Goal: Check status: Check status

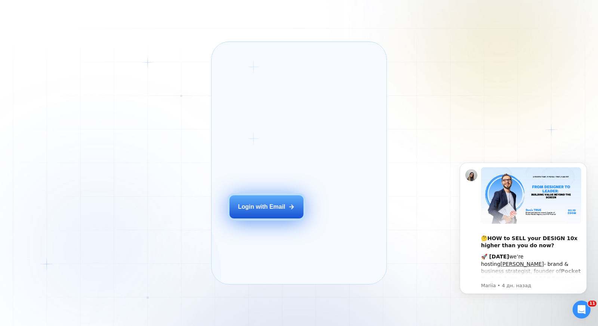
click at [273, 218] on button "Login with Email" at bounding box center [266, 206] width 74 height 23
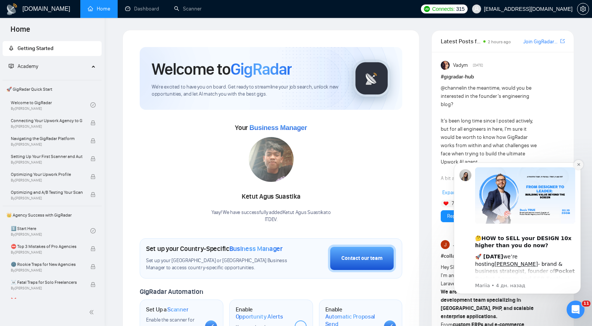
click at [580, 164] on icon "Dismiss notification" at bounding box center [579, 164] width 4 height 4
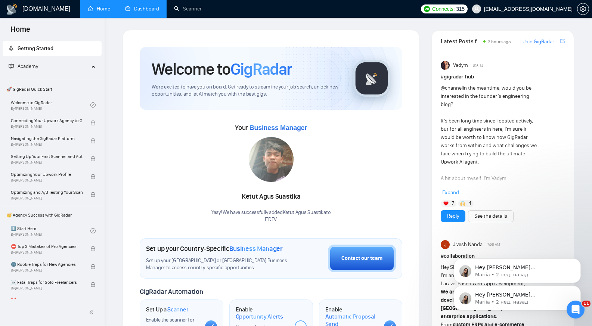
click at [149, 6] on link "Dashboard" at bounding box center [142, 9] width 34 height 6
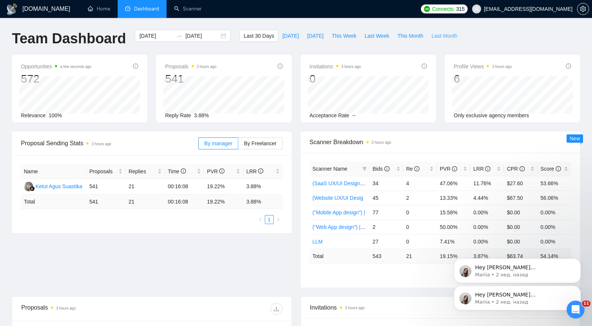
click at [432, 36] on span "Last Month" at bounding box center [444, 36] width 26 height 8
type input "2025-09-01"
type input "2025-09-30"
click at [581, 261] on button "Dismiss notification" at bounding box center [579, 261] width 10 height 10
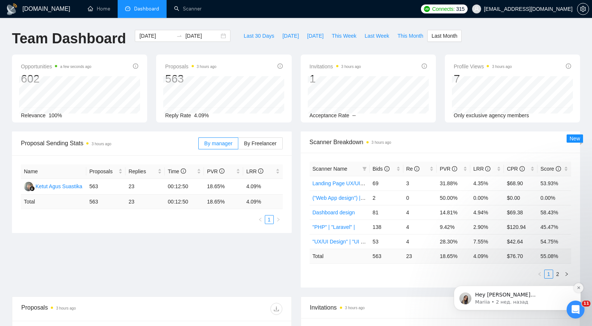
click at [579, 288] on icon "Dismiss notification" at bounding box center [578, 287] width 3 height 3
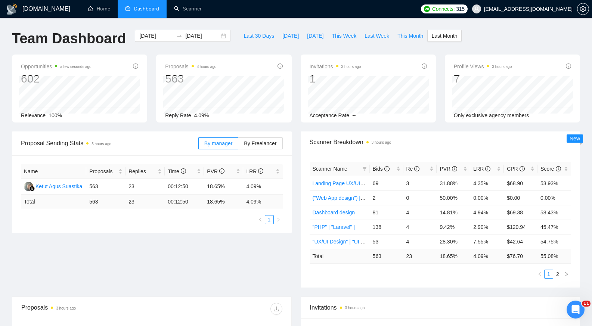
click at [291, 51] on div "Last 30 Days Today Yesterday This Week Last Week This Month Last Month" at bounding box center [350, 42] width 231 height 25
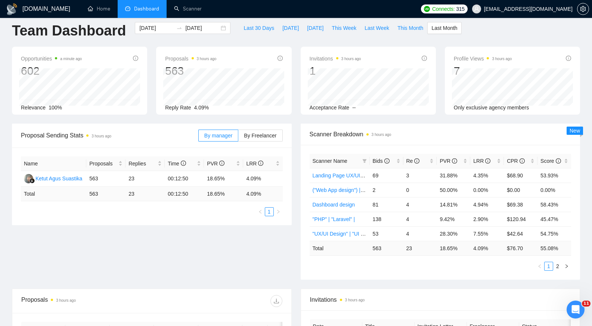
scroll to position [7, 0]
